Goal: Task Accomplishment & Management: Manage account settings

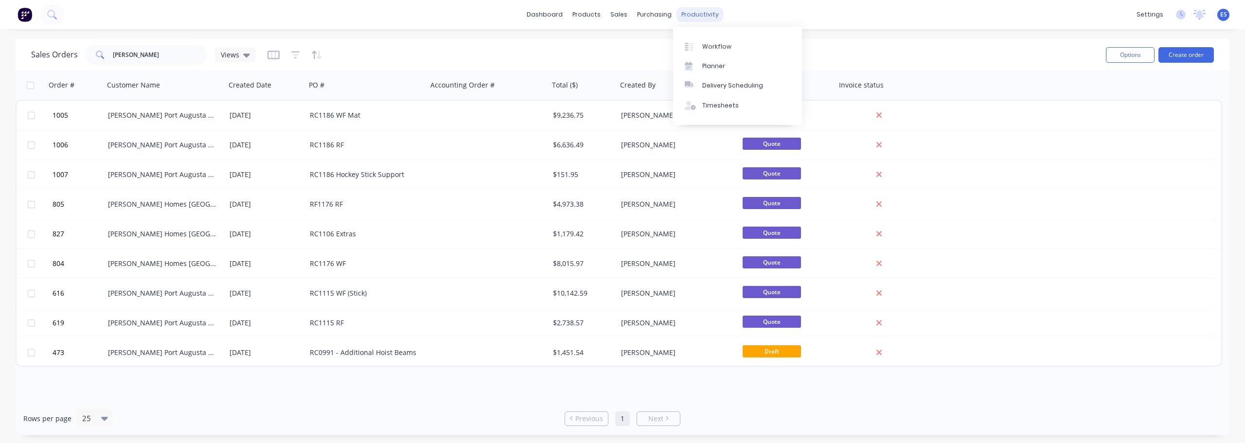
click at [690, 14] on div "productivity" at bounding box center [699, 14] width 47 height 15
click at [703, 38] on link "Workflow" at bounding box center [737, 45] width 129 height 19
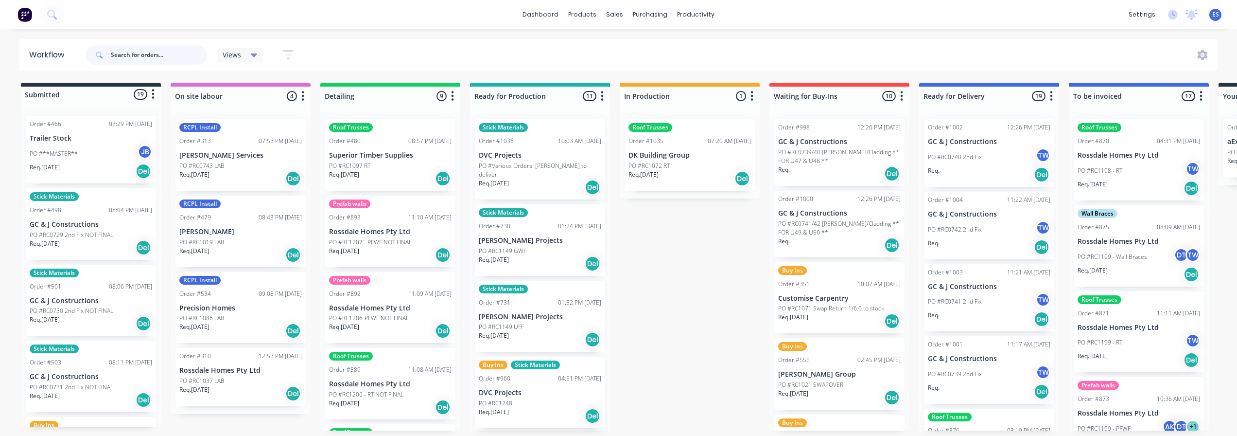
click at [126, 53] on input "text" at bounding box center [159, 54] width 96 height 19
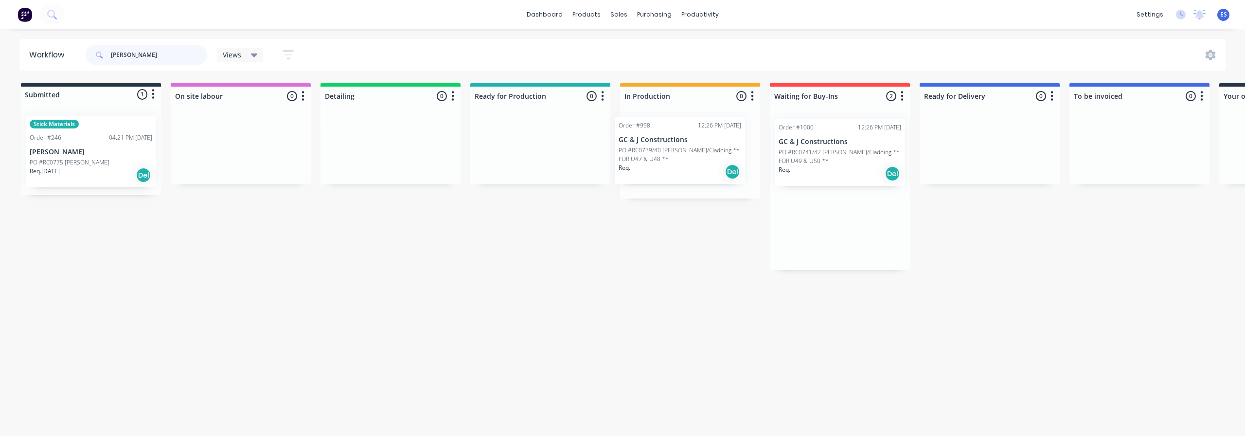
drag, startPoint x: 843, startPoint y: 167, endPoint x: 680, endPoint y: 167, distance: 162.9
click at [680, 167] on div "Submitted 1 Status colour #273444 hex #273444 Save Cancel Summaries Total order…" at bounding box center [874, 176] width 1763 height 187
drag, startPoint x: 834, startPoint y: 165, endPoint x: 707, endPoint y: 234, distance: 144.9
click at [707, 234] on div "Submitted 1 Status colour #273444 hex #273444 Save Cancel Summaries Total order…" at bounding box center [874, 176] width 1763 height 187
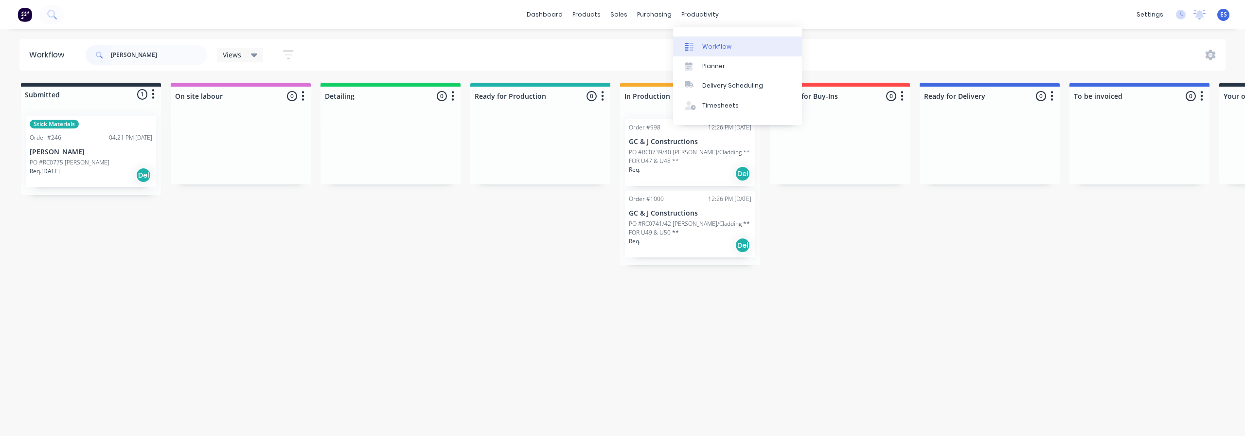
click at [705, 45] on div "Workflow" at bounding box center [716, 46] width 29 height 9
click at [184, 58] on input "[PERSON_NAME]" at bounding box center [159, 54] width 96 height 19
type input "e"
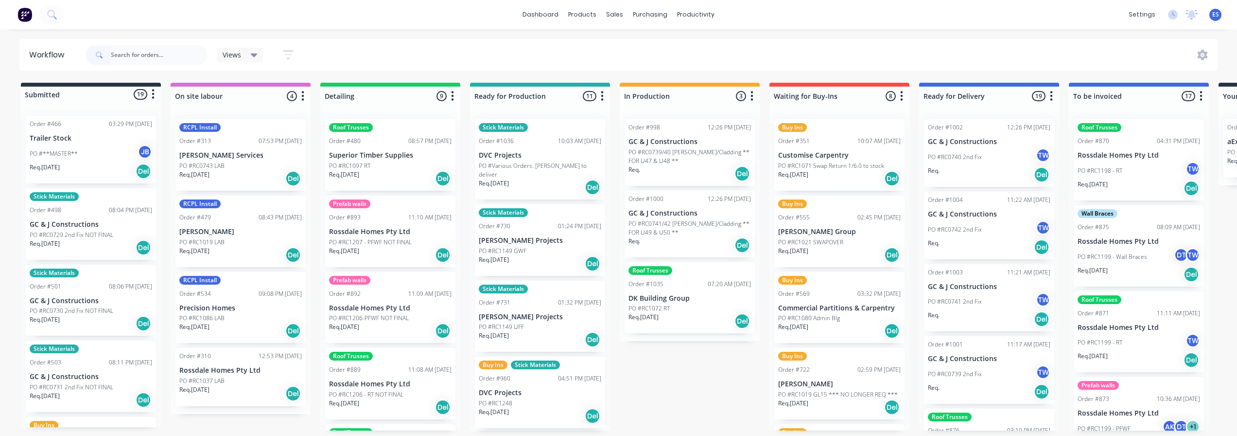
click at [545, 159] on div "Stick Materials Order #1036 10:03 AM [DATE] DVC Projects PO #Various Orders. [P…" at bounding box center [540, 159] width 130 height 80
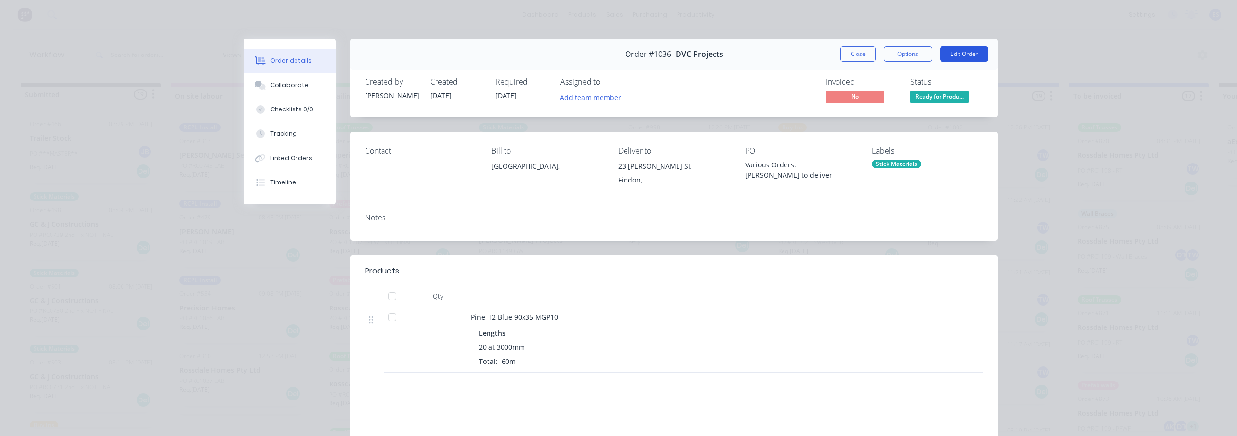
click at [959, 54] on button "Edit Order" at bounding box center [964, 54] width 48 height 16
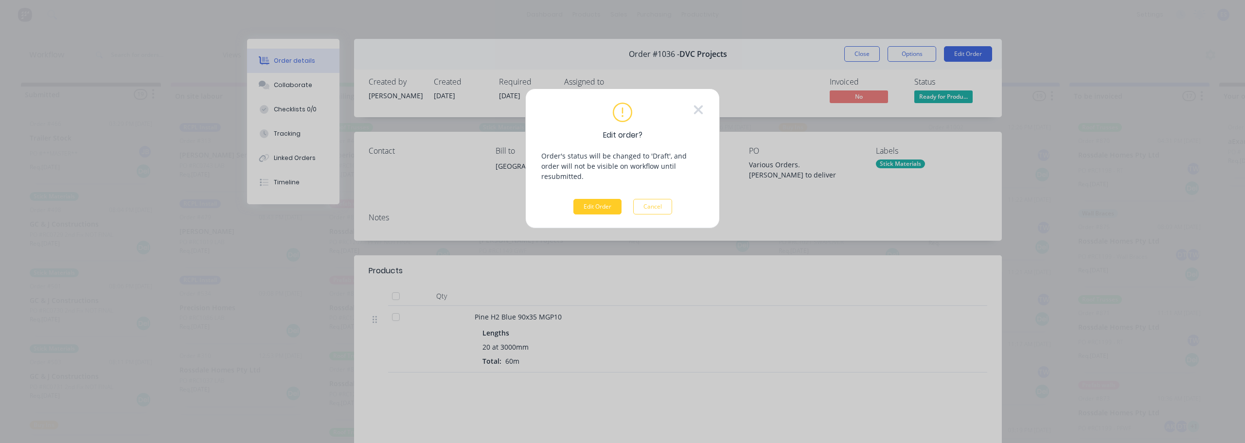
click at [601, 199] on button "Edit Order" at bounding box center [597, 207] width 48 height 16
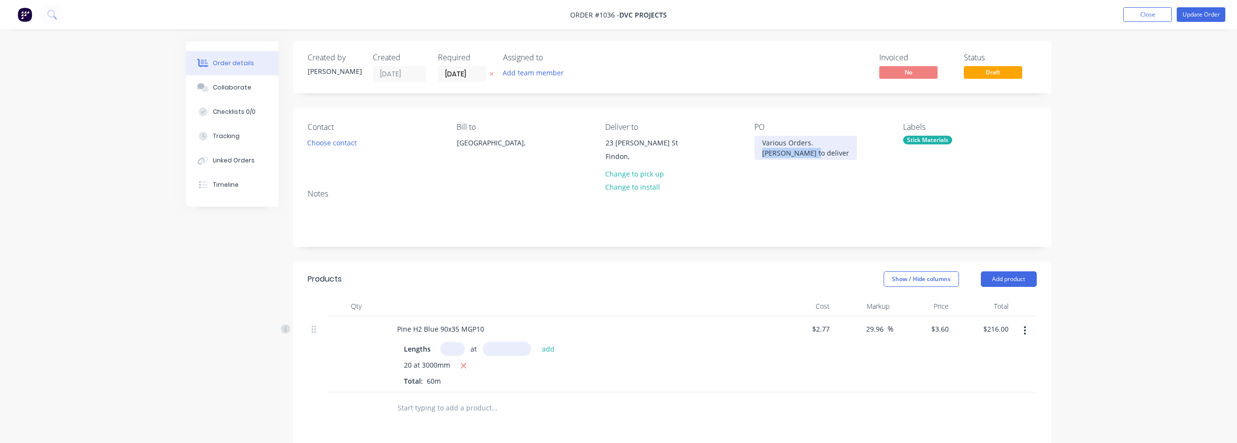
drag, startPoint x: 809, startPoint y: 154, endPoint x: 742, endPoint y: 158, distance: 67.2
click at [753, 158] on div "Contact Choose contact [PERSON_NAME] to [GEOGRAPHIC_DATA], Deliver to 23 [PERSO…" at bounding box center [672, 144] width 758 height 73
click at [1201, 13] on button "Update Order" at bounding box center [1201, 14] width 49 height 15
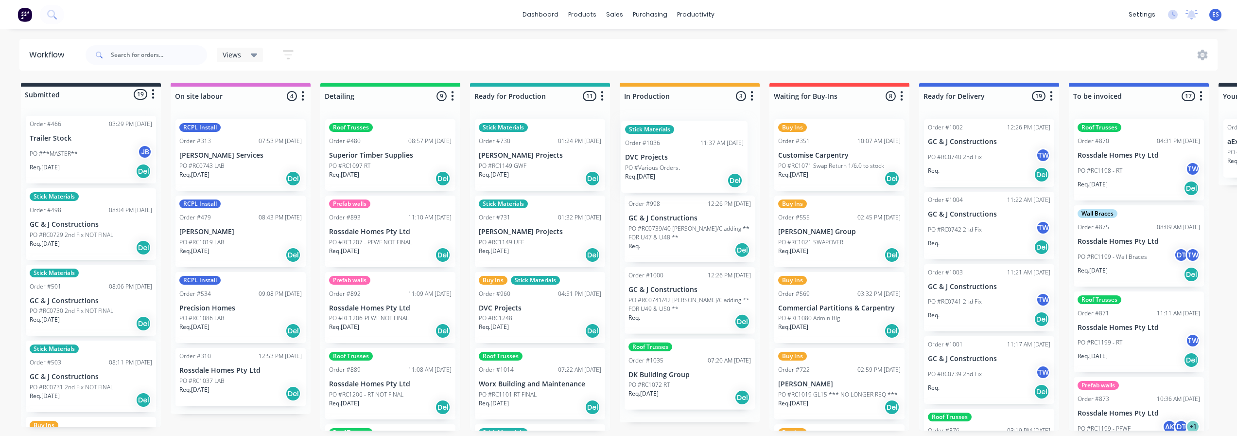
drag, startPoint x: 527, startPoint y: 176, endPoint x: 673, endPoint y: 176, distance: 145.9
click at [674, 177] on div "Submitted 19 Status colour #273444 hex #273444 Save Cancel Summaries Total orde…" at bounding box center [874, 257] width 1763 height 348
